Goal: Information Seeking & Learning: Learn about a topic

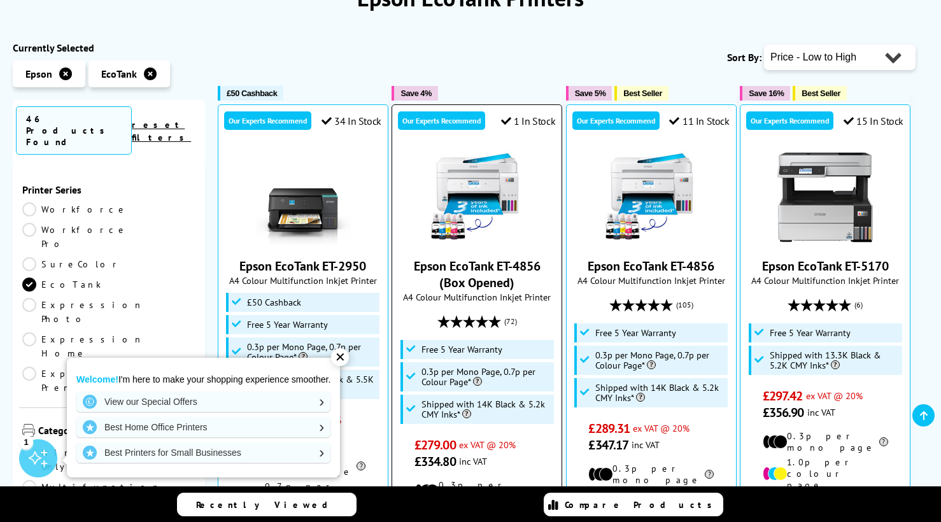
scroll to position [318, 0]
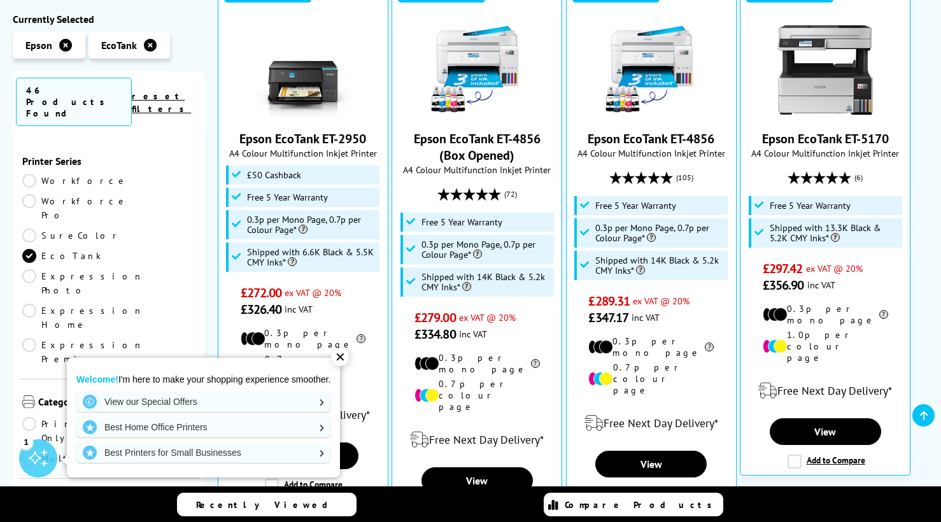
click at [343, 358] on div "✕" at bounding box center [340, 357] width 18 height 18
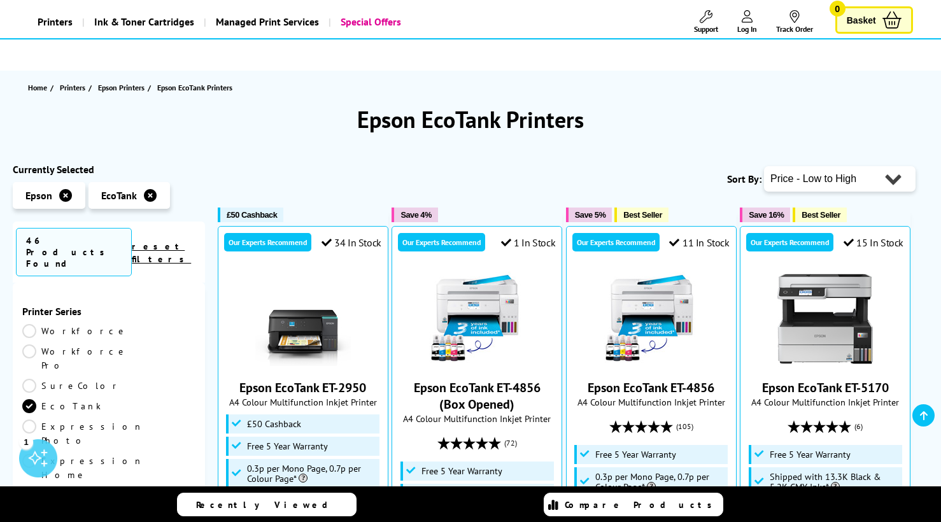
scroll to position [64, 0]
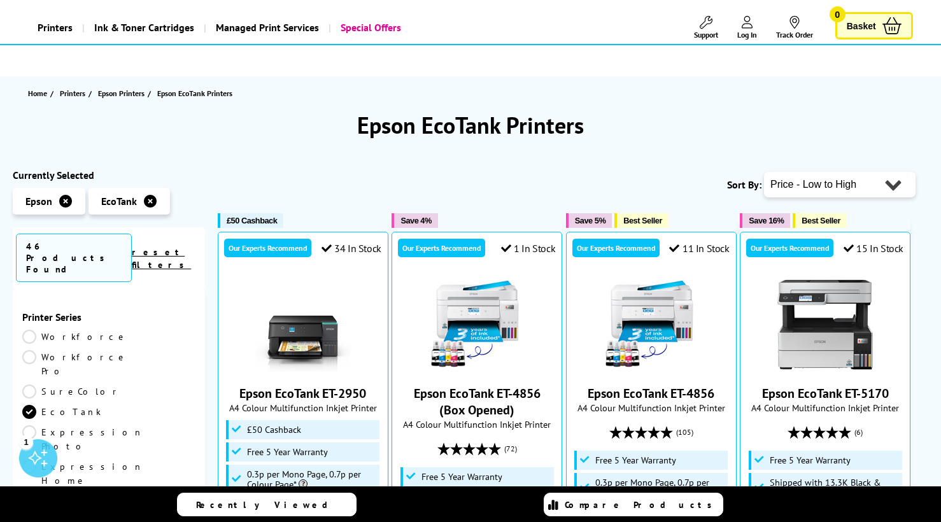
click at [896, 195] on select "Popularity Rating Price - Low to High Price - High to Low Running Costs - Low t…" at bounding box center [839, 184] width 151 height 25
select select "Popularity"
click at [764, 172] on select "Popularity Rating Price - Low to High Price - High to Low Running Costs - Low t…" at bounding box center [839, 184] width 151 height 25
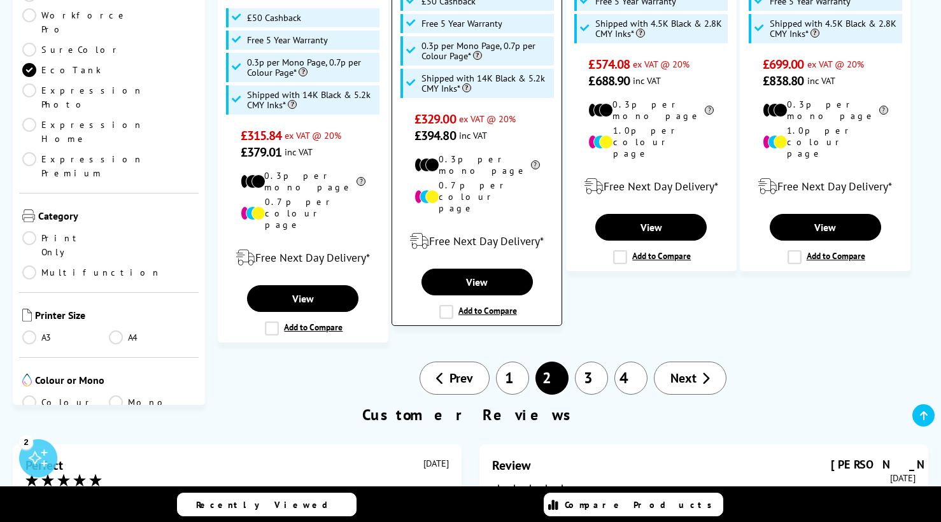
scroll to position [1655, 0]
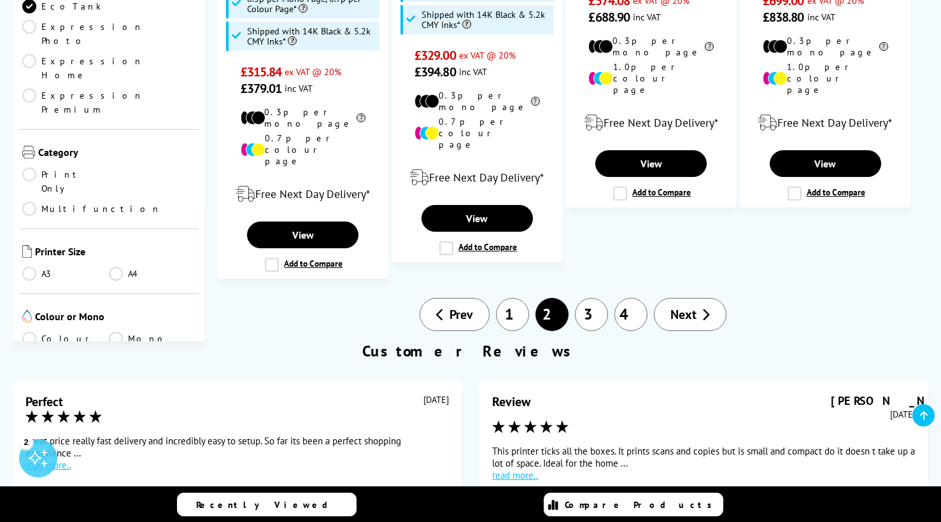
click at [507, 298] on link "1" at bounding box center [512, 314] width 33 height 33
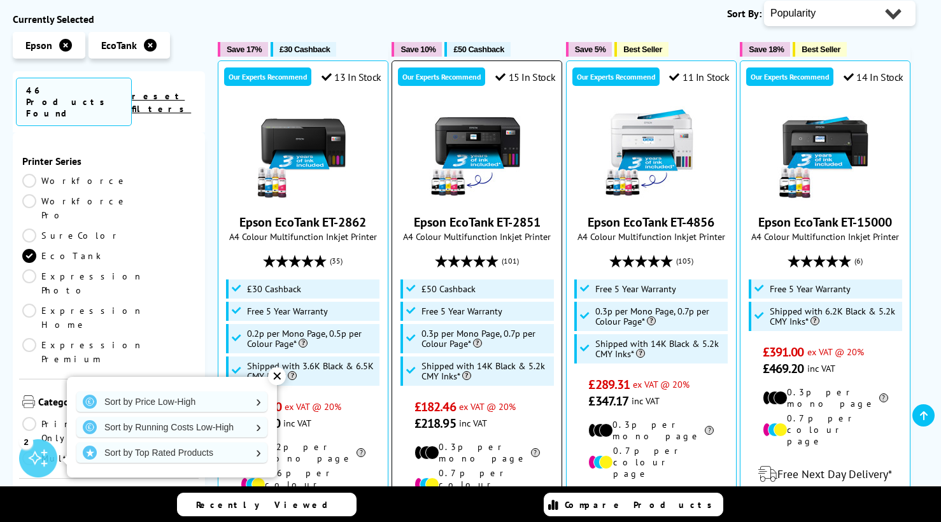
scroll to position [318, 0]
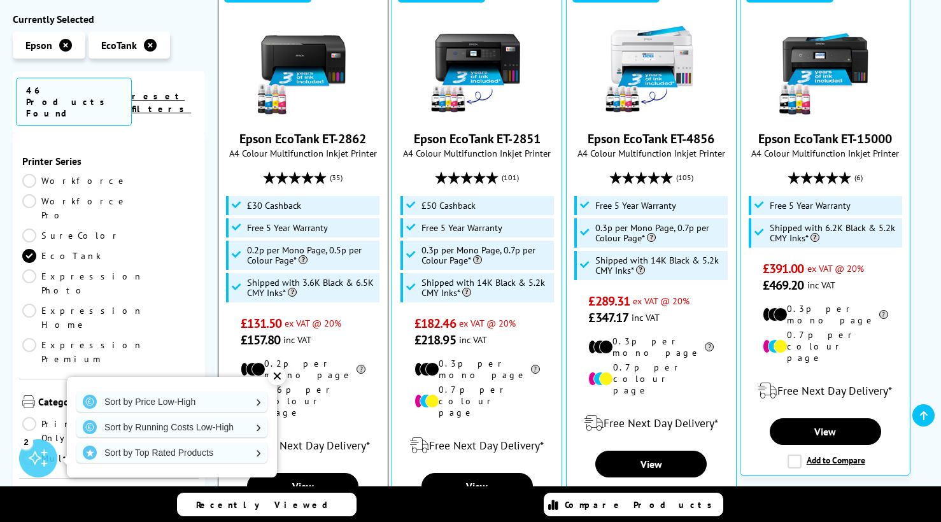
click at [274, 380] on div "✕" at bounding box center [277, 376] width 18 height 18
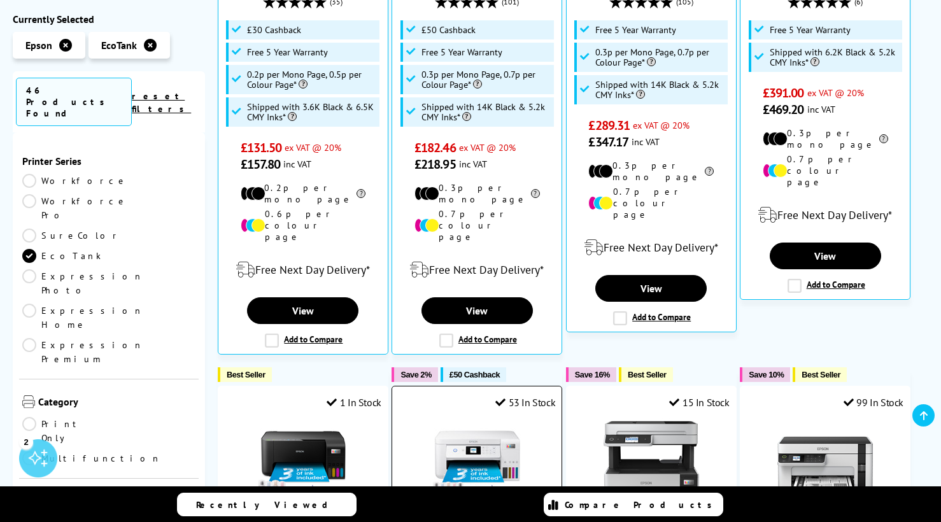
scroll to position [382, 0]
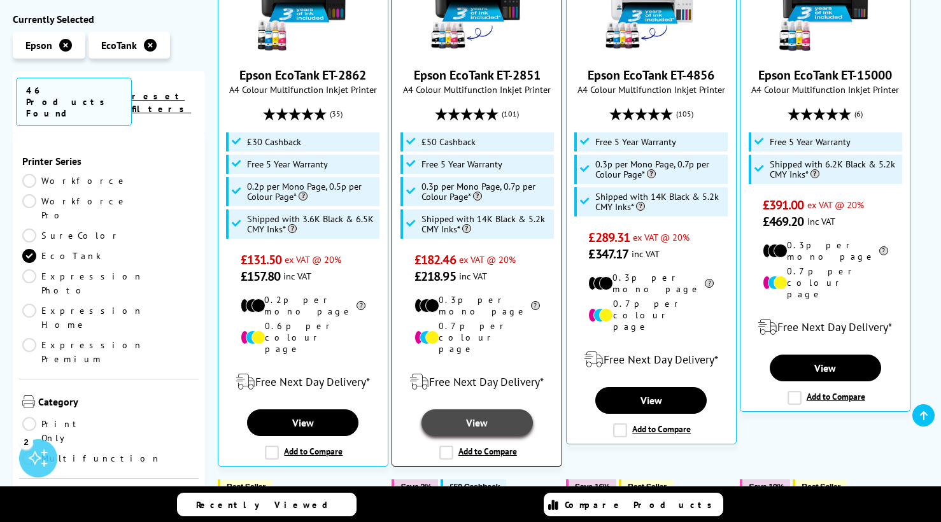
click at [468, 409] on link "View" at bounding box center [476, 422] width 111 height 27
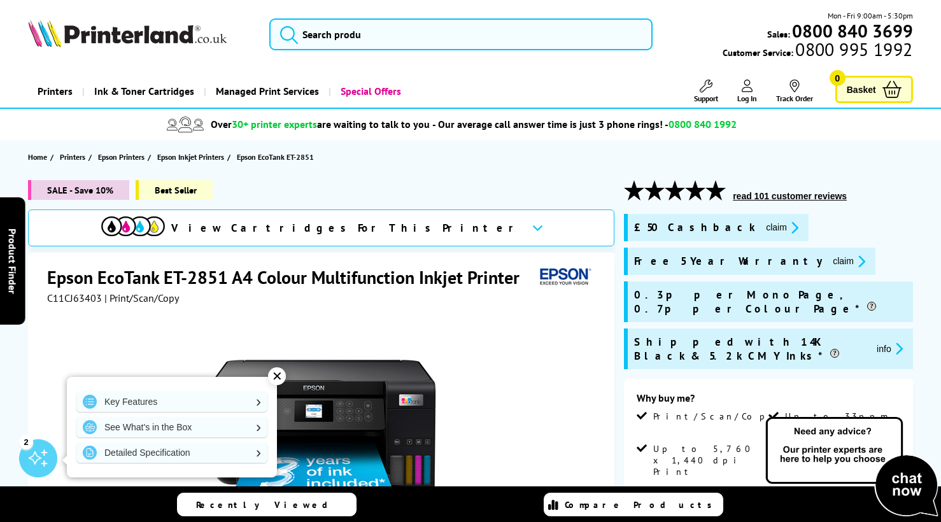
click at [282, 375] on div "✕" at bounding box center [277, 376] width 18 height 18
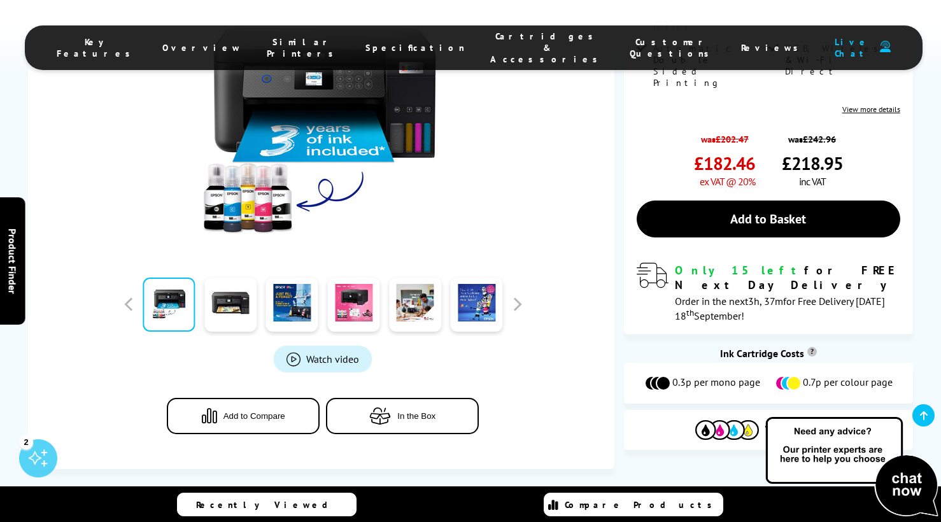
scroll to position [445, 0]
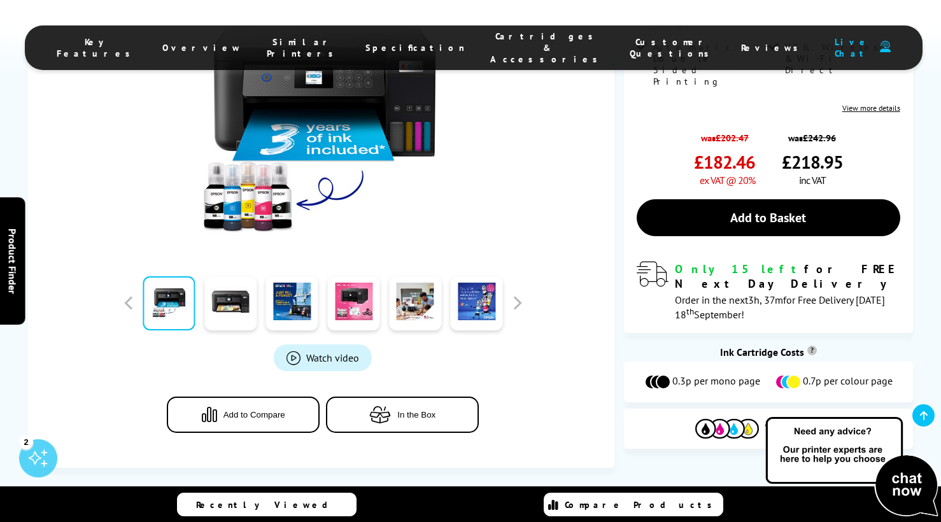
click at [414, 410] on span "In the Box" at bounding box center [416, 415] width 38 height 10
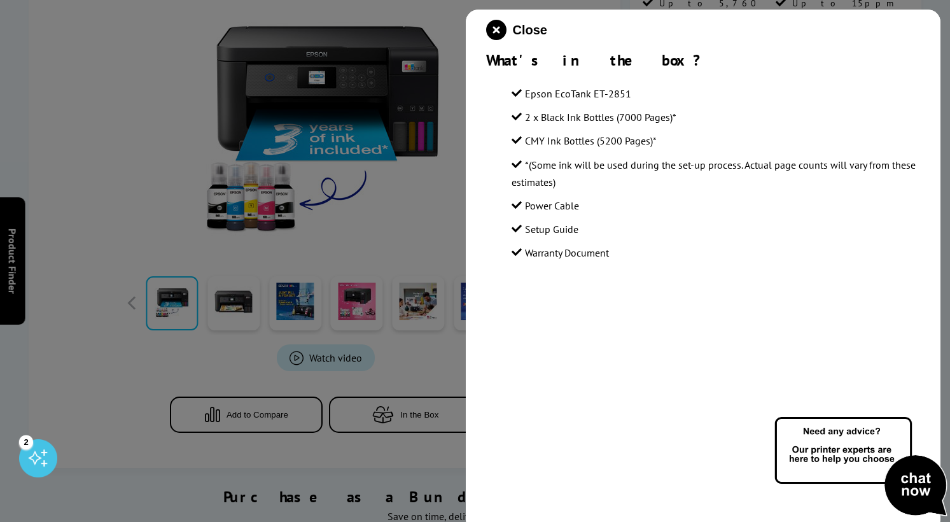
click at [66, 331] on div at bounding box center [475, 261] width 950 height 522
click at [489, 31] on icon "close modal" at bounding box center [496, 30] width 20 height 20
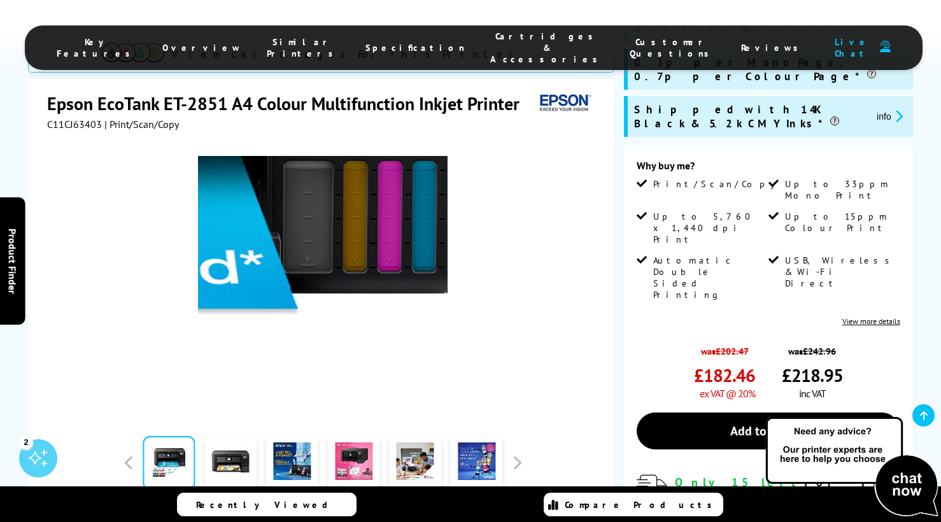
scroll to position [255, 0]
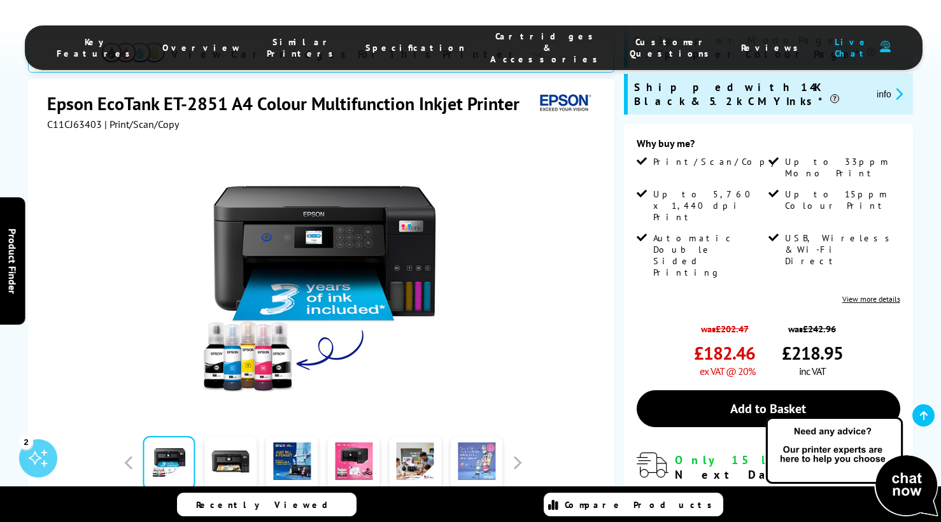
click at [483, 436] on link at bounding box center [477, 463] width 52 height 54
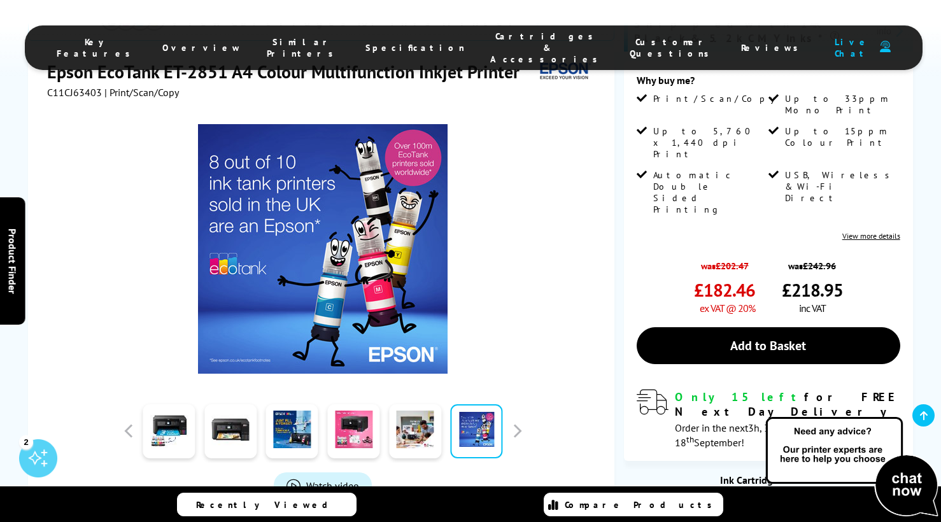
scroll to position [318, 0]
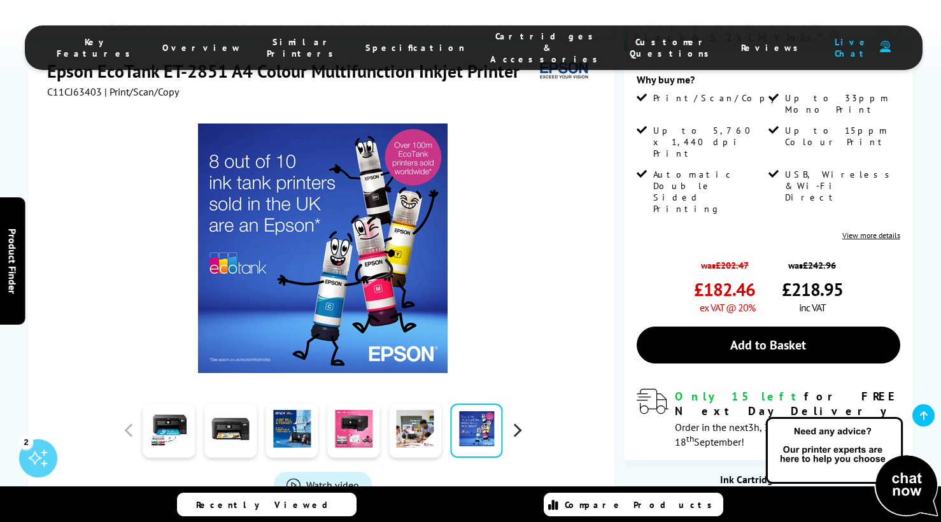
click at [519, 421] on button "button" at bounding box center [516, 430] width 19 height 19
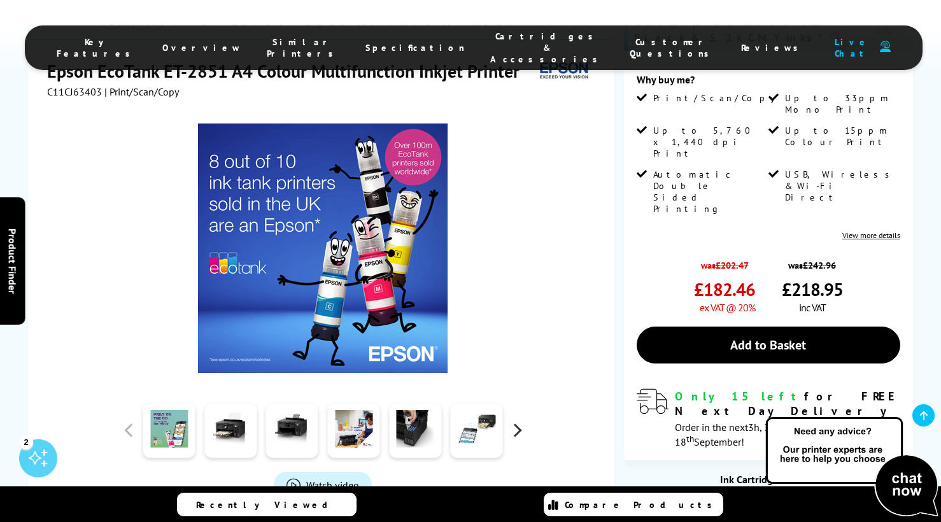
click at [519, 421] on button "button" at bounding box center [516, 430] width 19 height 19
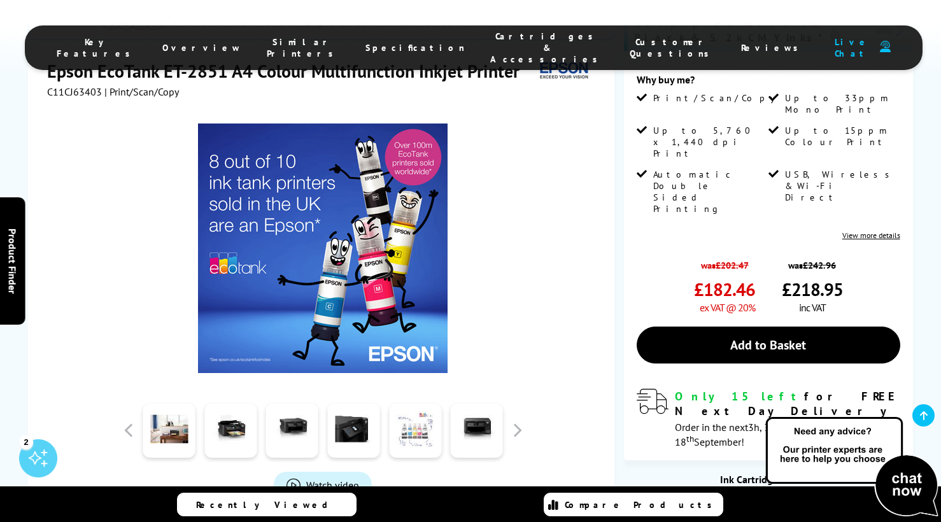
click at [419, 403] on link at bounding box center [415, 430] width 52 height 54
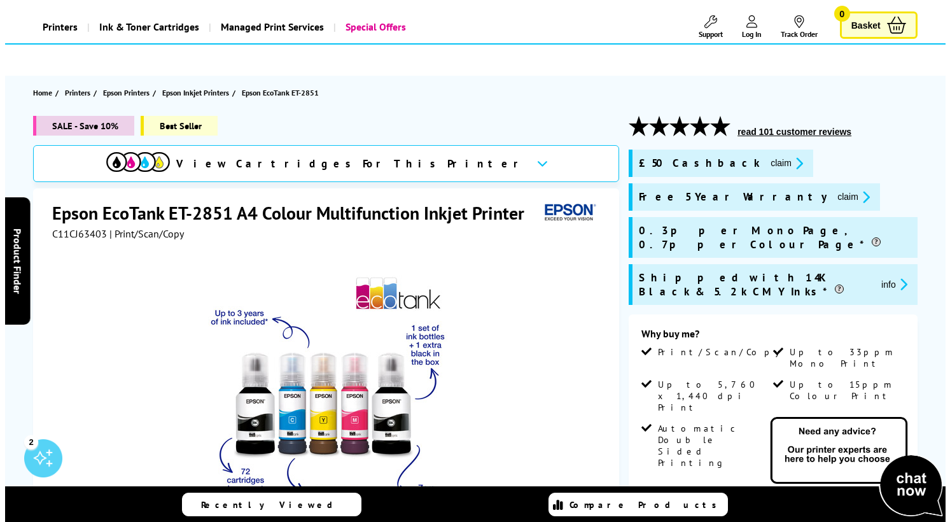
scroll to position [64, 0]
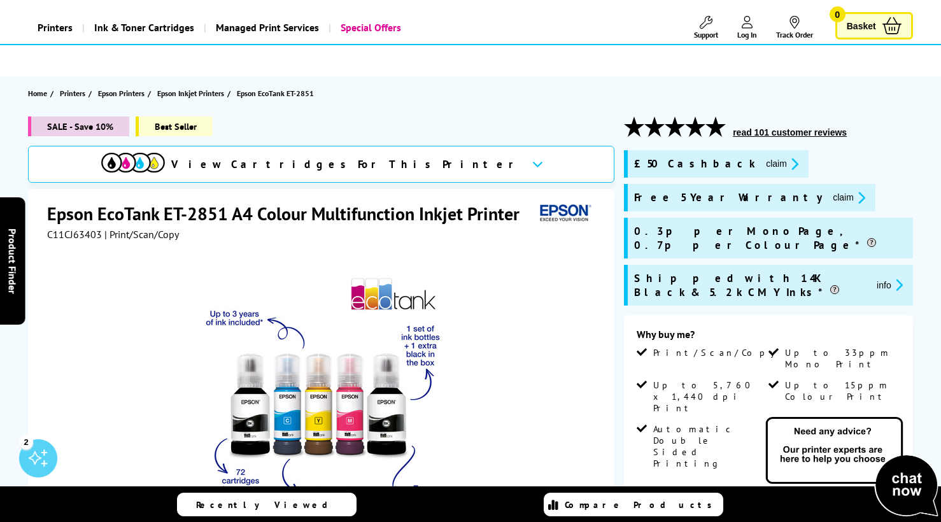
click at [872, 277] on button "info" at bounding box center [889, 284] width 34 height 15
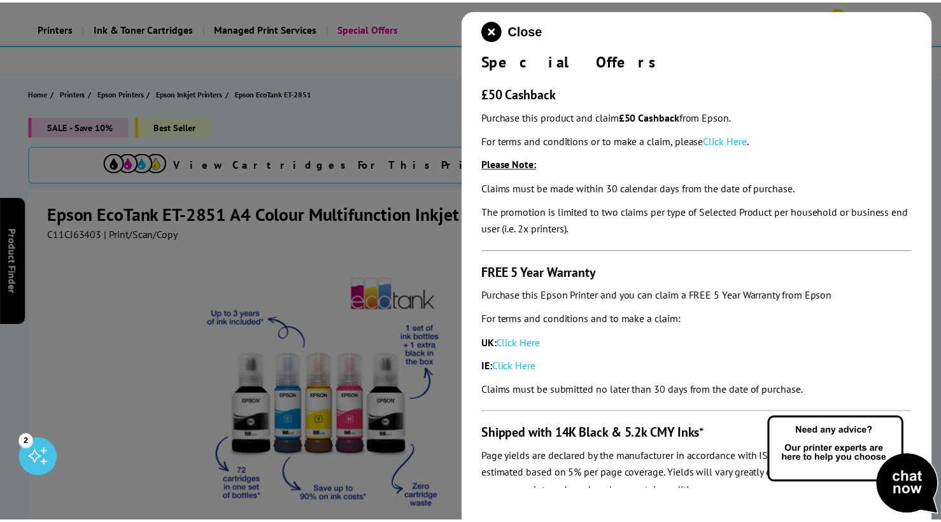
scroll to position [0, 0]
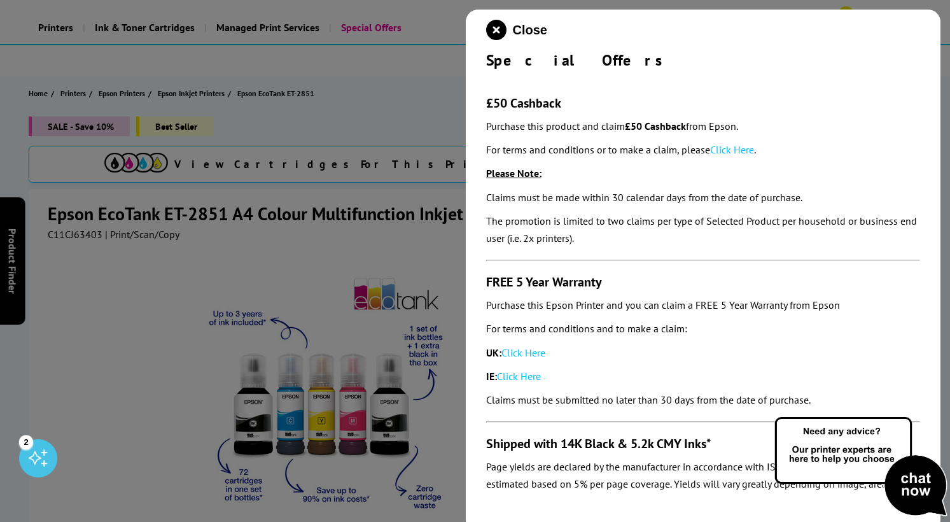
click at [436, 105] on div at bounding box center [475, 261] width 950 height 522
click at [504, 33] on icon "close modal" at bounding box center [496, 30] width 20 height 20
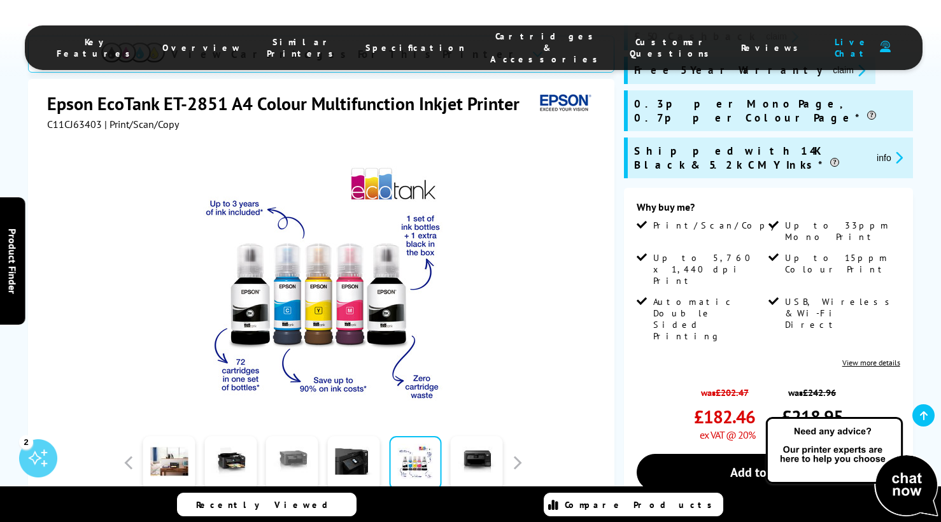
scroll to position [255, 0]
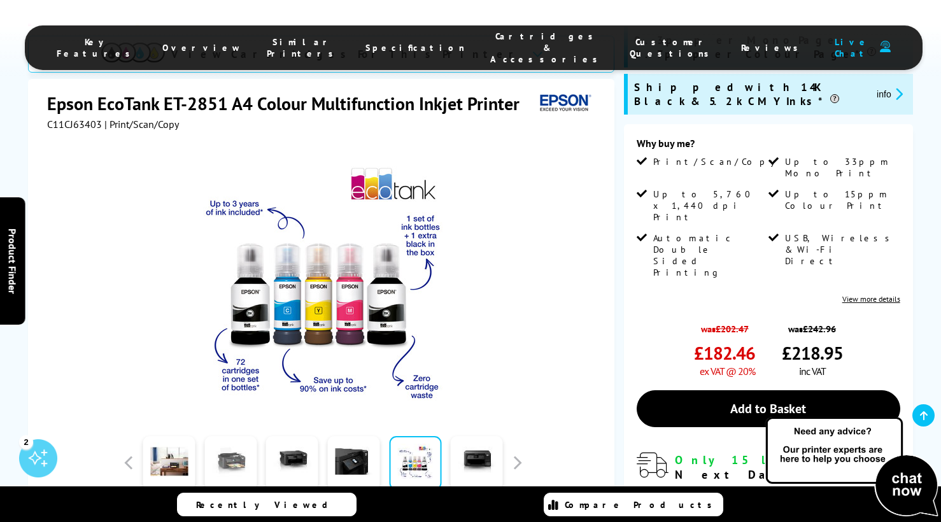
click at [241, 436] on link at bounding box center [230, 463] width 52 height 54
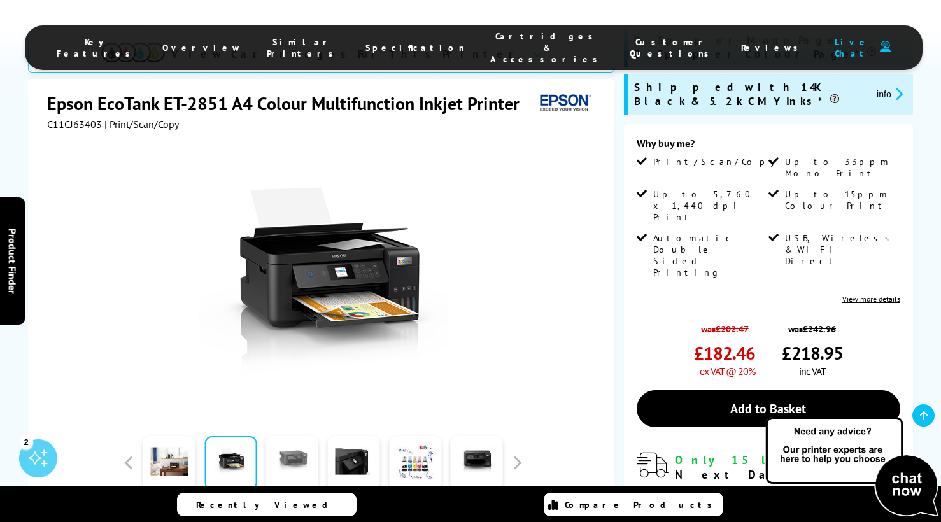
click at [300, 436] on link at bounding box center [292, 463] width 52 height 54
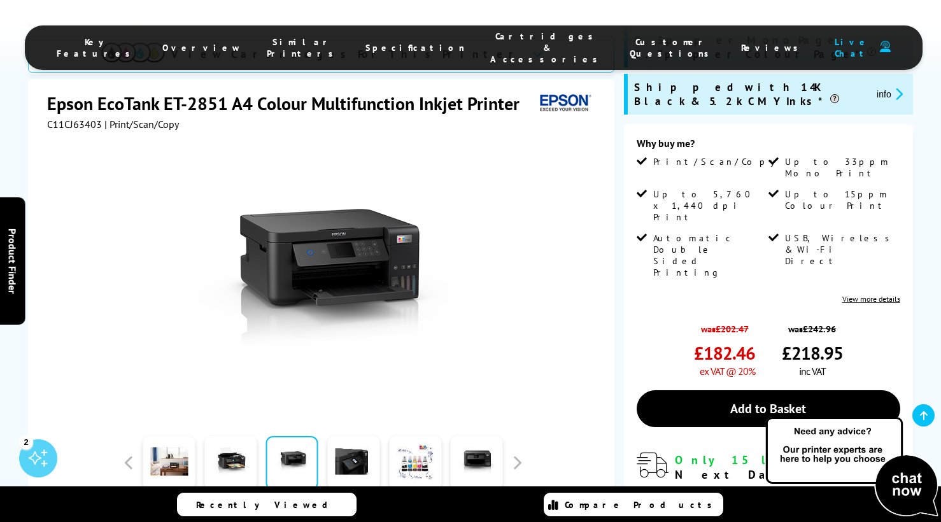
click at [111, 386] on div "Watch video Add to Compare In the Box" at bounding box center [322, 373] width 551 height 487
click at [125, 453] on button "button" at bounding box center [128, 462] width 19 height 19
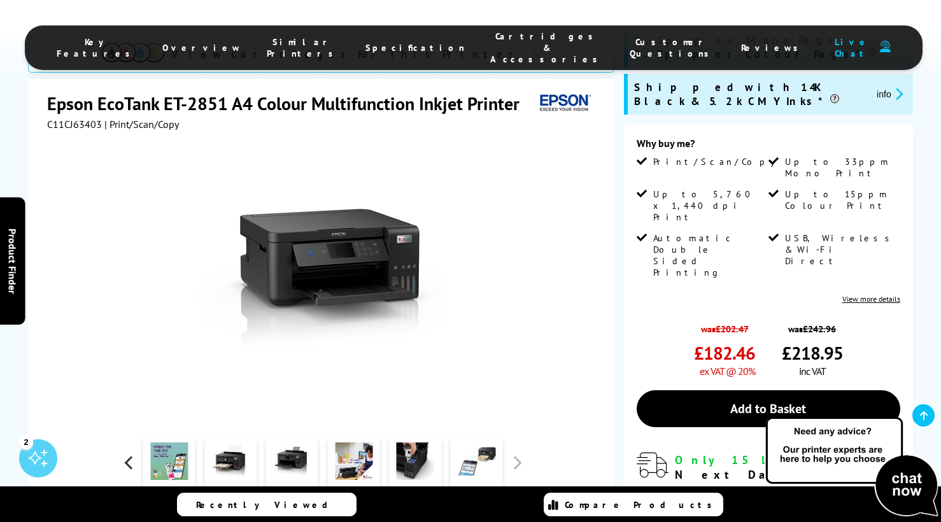
click at [125, 453] on button "button" at bounding box center [128, 462] width 19 height 19
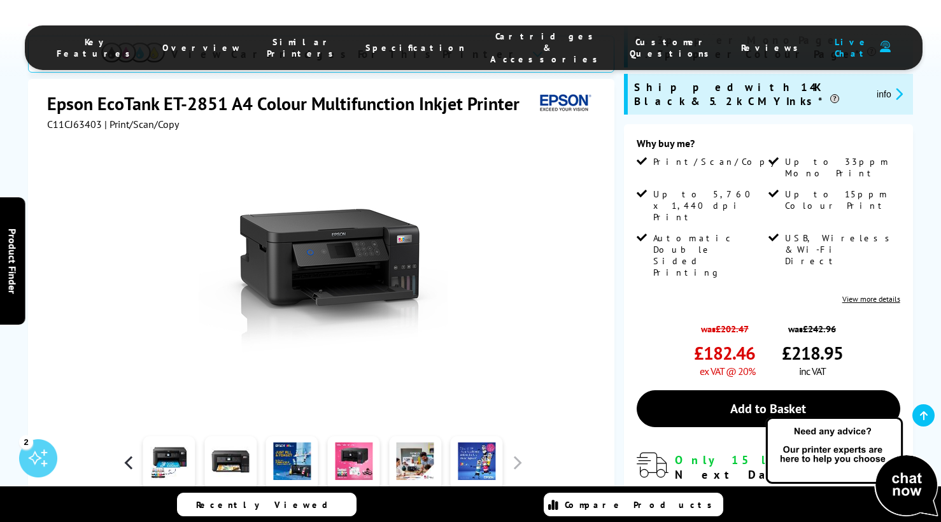
click at [125, 453] on button "button" at bounding box center [128, 462] width 19 height 19
click at [131, 453] on button "button" at bounding box center [128, 462] width 19 height 19
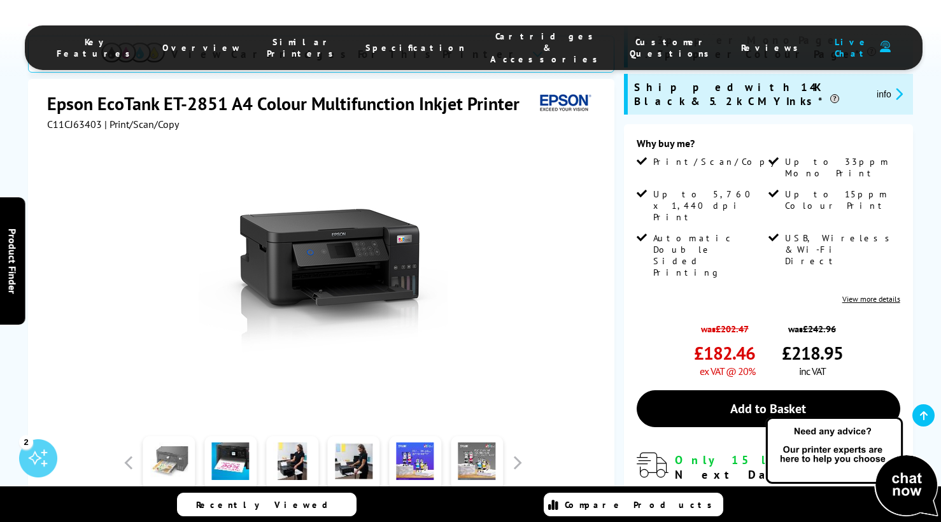
click at [172, 436] on link at bounding box center [169, 463] width 52 height 54
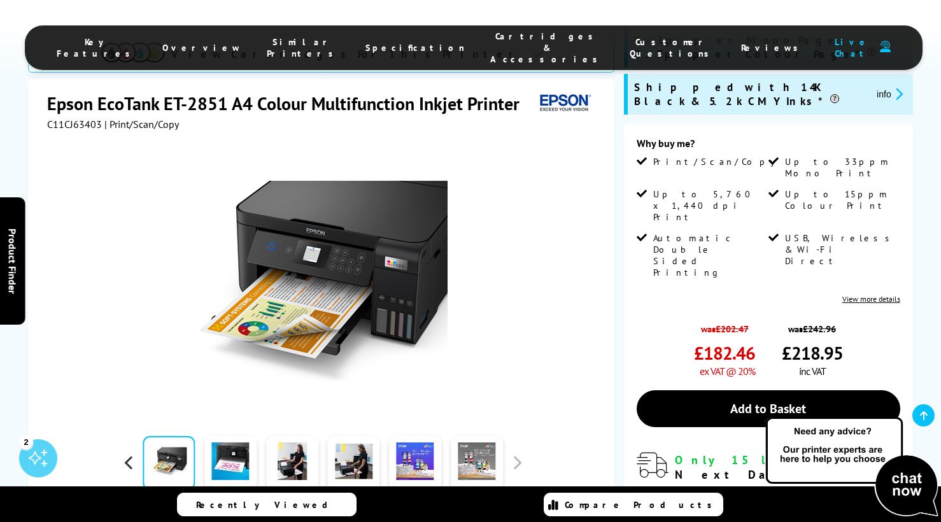
click at [133, 453] on button "button" at bounding box center [128, 462] width 19 height 19
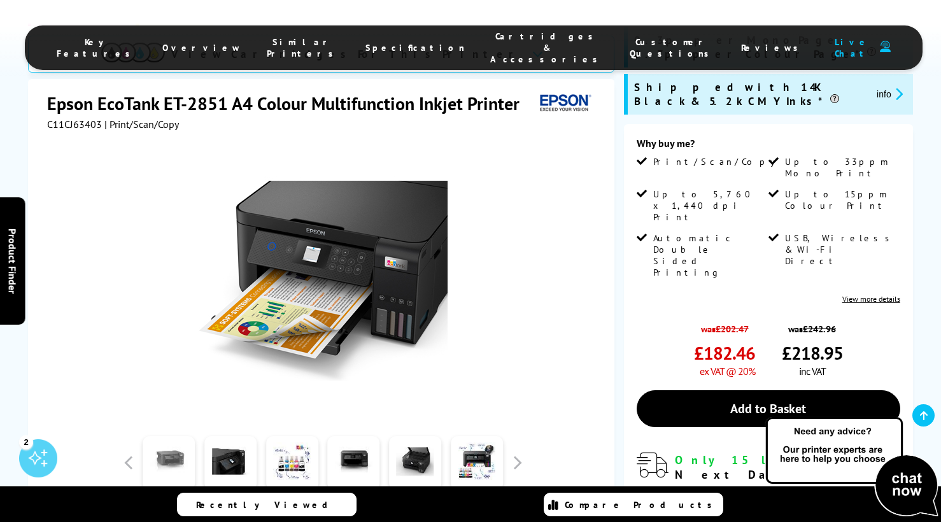
click at [161, 436] on link at bounding box center [169, 463] width 52 height 54
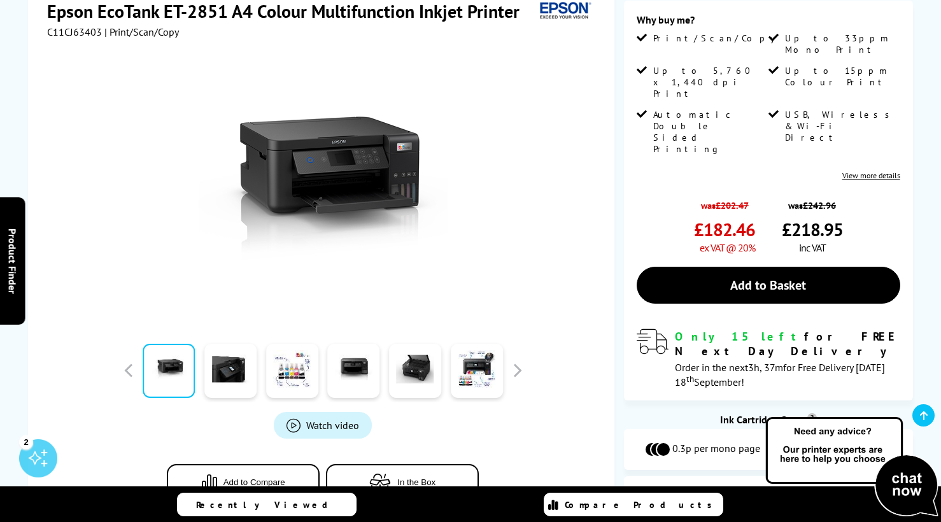
scroll to position [191, 0]
